Goal: Transaction & Acquisition: Register for event/course

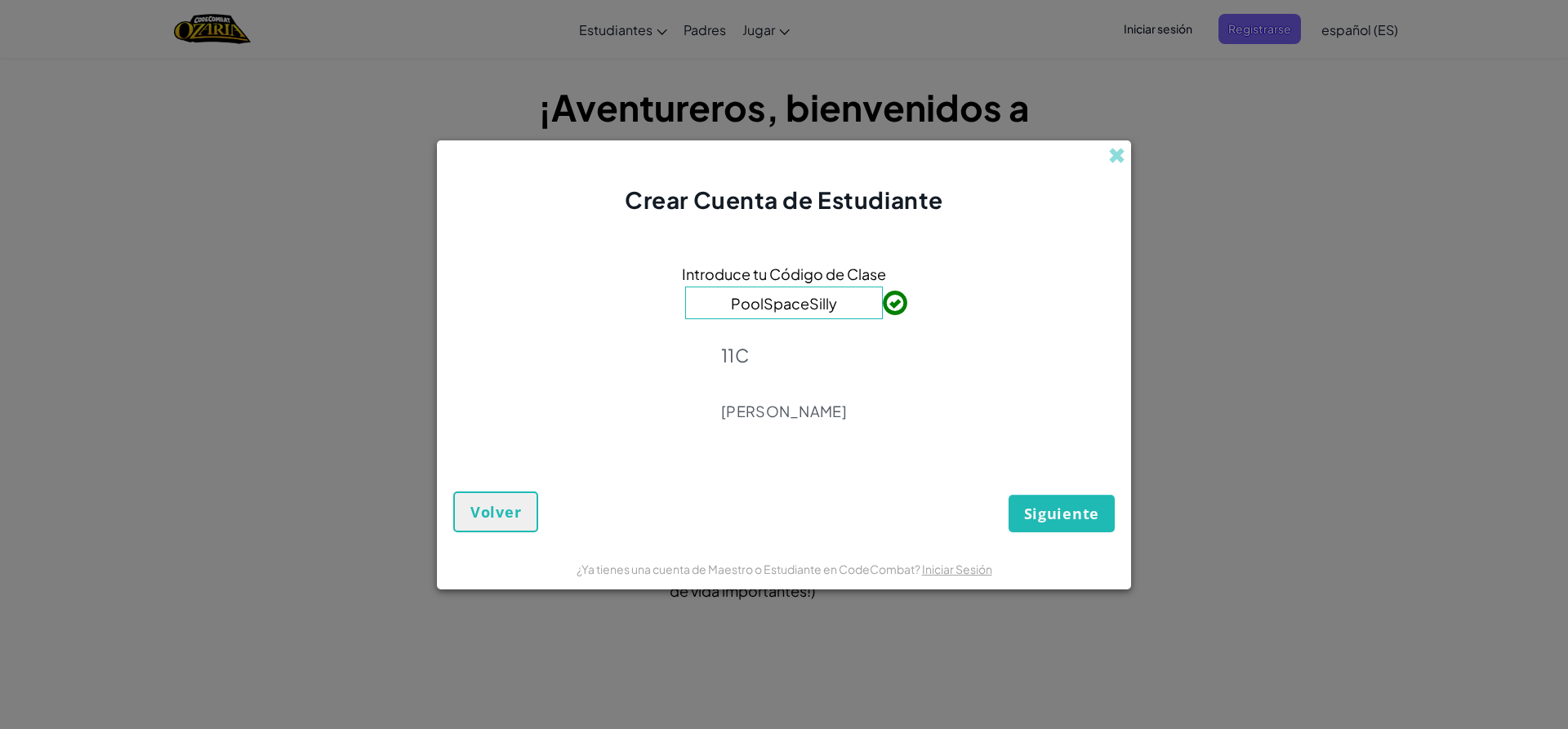
click at [856, 363] on div "Introduce tu Código de Clase PoolSpaceSilly [GEOGRAPHIC_DATA][PERSON_NAME]" at bounding box center [784, 347] width 661 height 230
click at [1069, 519] on span "Siguiente" at bounding box center [1062, 514] width 75 height 20
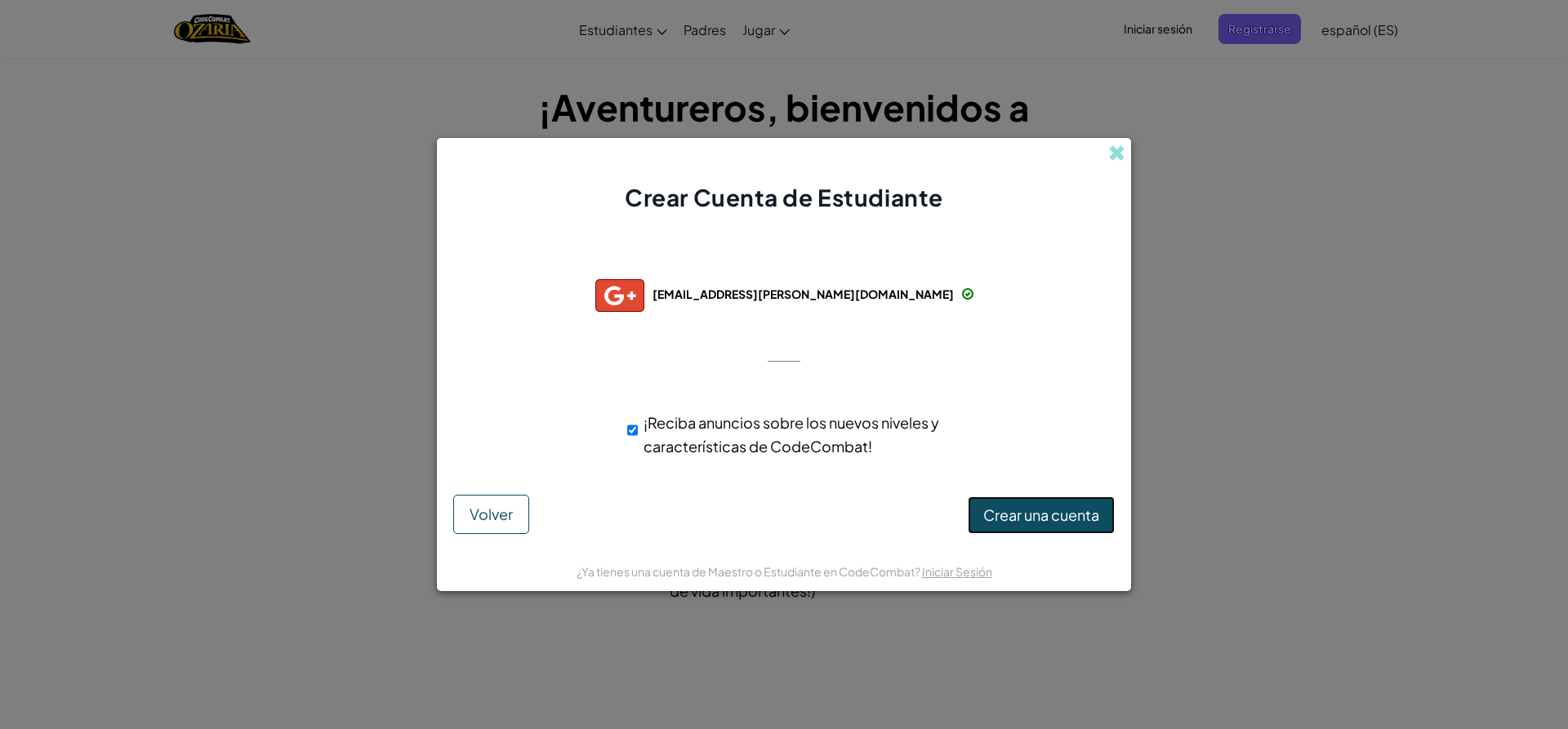
click at [1004, 523] on span "Crear una cuenta" at bounding box center [1042, 515] width 116 height 19
click at [1030, 517] on button "Crear una cuenta" at bounding box center [1042, 515] width 147 height 37
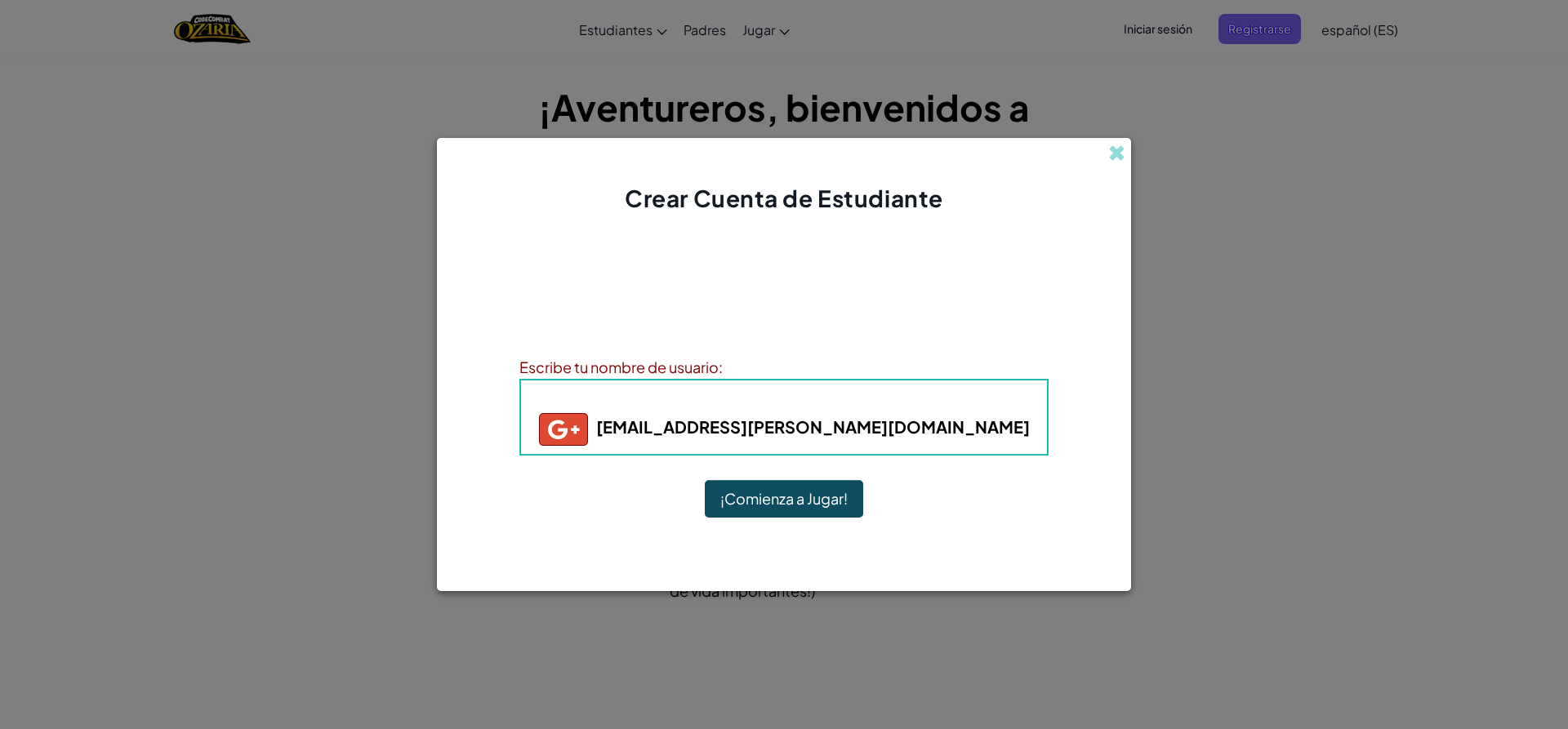
click at [784, 515] on button "¡Comienza a Jugar!" at bounding box center [784, 498] width 158 height 37
